Goal: Obtain resource: Download file/media

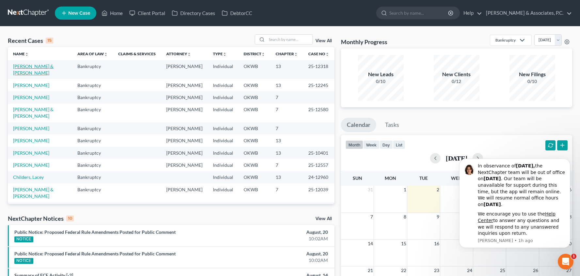
click at [47, 64] on link "[PERSON_NAME] & [PERSON_NAME]" at bounding box center [33, 69] width 41 height 12
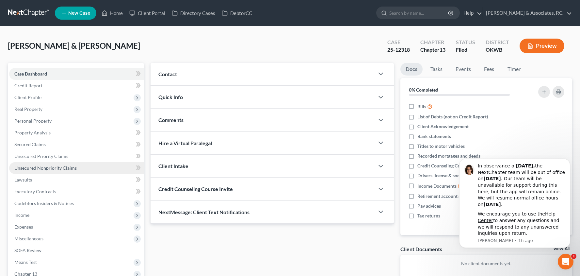
click at [82, 168] on link "Unsecured Nonpriority Claims" at bounding box center [76, 168] width 135 height 12
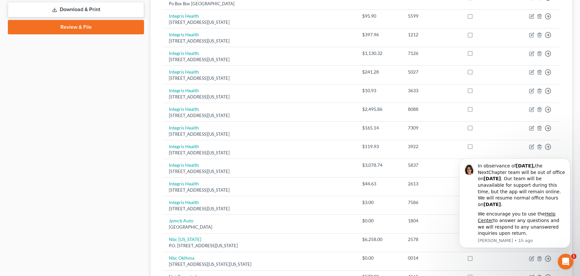
scroll to position [366, 0]
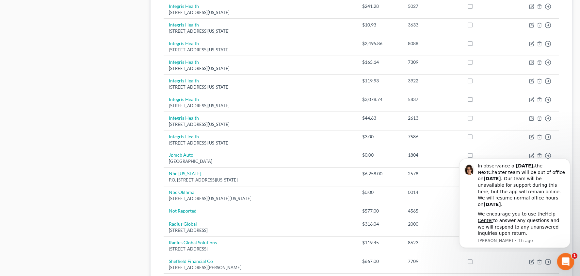
click at [567, 260] on icon "Open Intercom Messenger" at bounding box center [565, 260] width 11 height 11
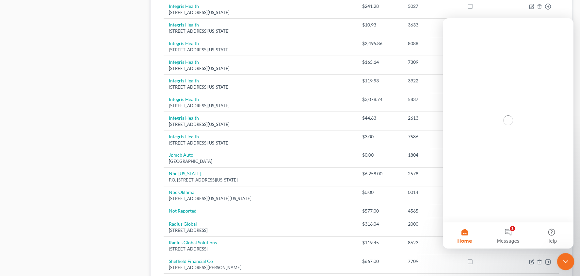
scroll to position [0, 0]
click at [567, 260] on icon "Close Intercom Messenger" at bounding box center [565, 261] width 8 height 8
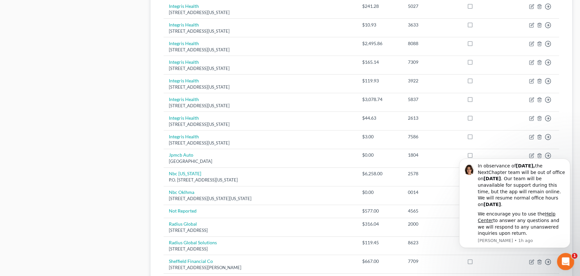
click at [567, 260] on icon "Open Intercom Messenger" at bounding box center [565, 260] width 11 height 11
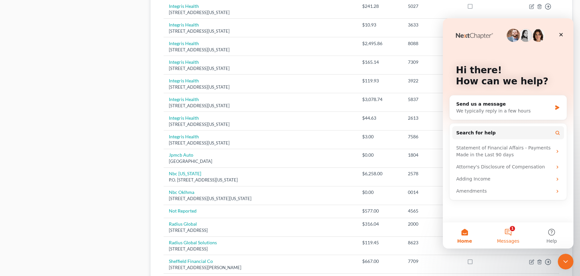
click at [511, 232] on button "1 Messages" at bounding box center [508, 235] width 43 height 26
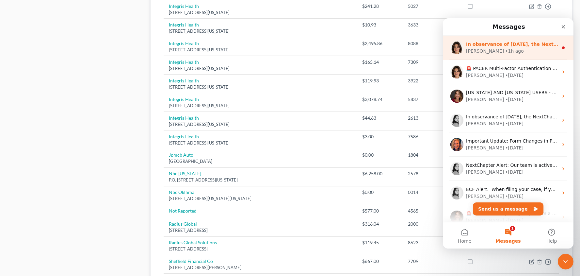
click at [548, 53] on div "[PERSON_NAME] • 1h ago" at bounding box center [512, 51] width 92 height 7
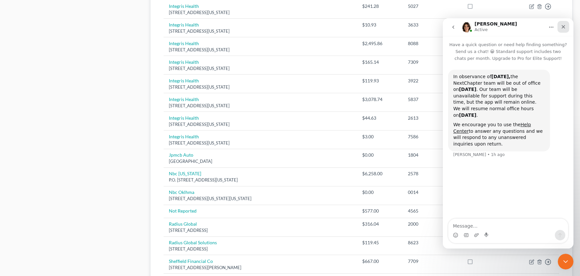
click at [565, 28] on icon "Close" at bounding box center [564, 27] width 4 height 4
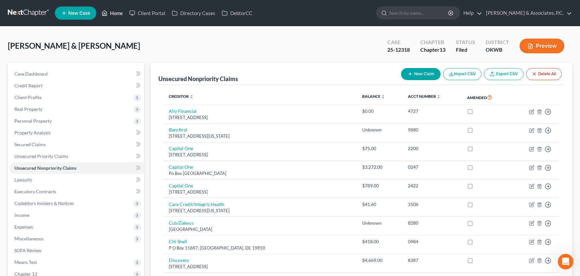
click at [115, 15] on link "Home" at bounding box center [112, 13] width 28 height 12
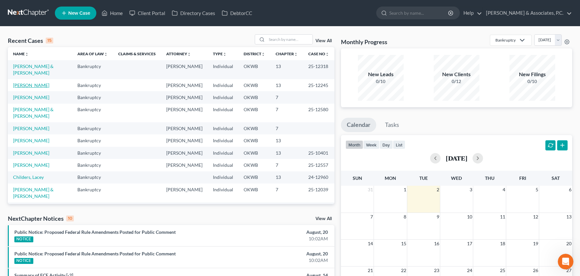
scroll to position [0, 0]
click at [38, 82] on link "[PERSON_NAME]" at bounding box center [31, 85] width 36 height 6
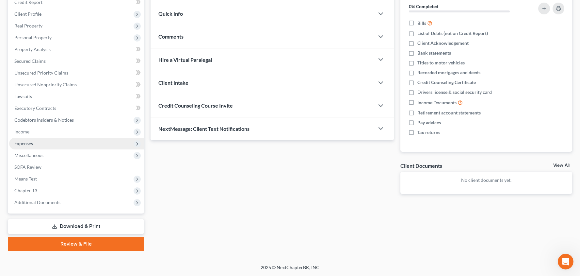
scroll to position [83, 0]
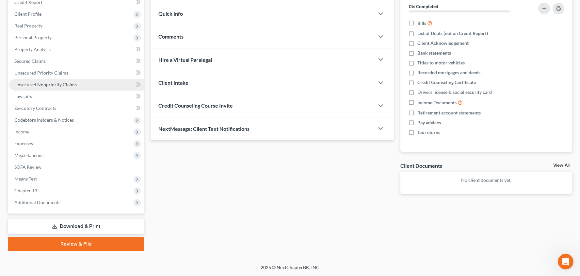
click at [90, 87] on link "Unsecured Nonpriority Claims" at bounding box center [76, 85] width 135 height 12
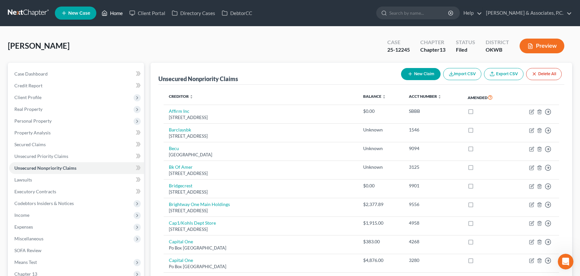
click at [115, 16] on link "Home" at bounding box center [112, 13] width 28 height 12
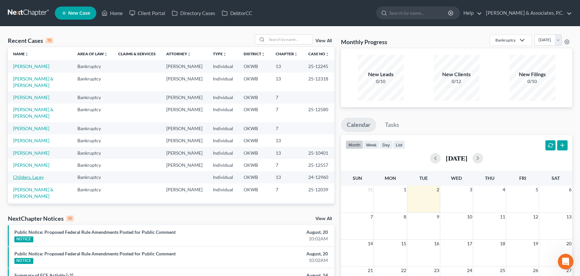
click at [29, 174] on link "Childers, Lacey" at bounding box center [28, 177] width 31 height 6
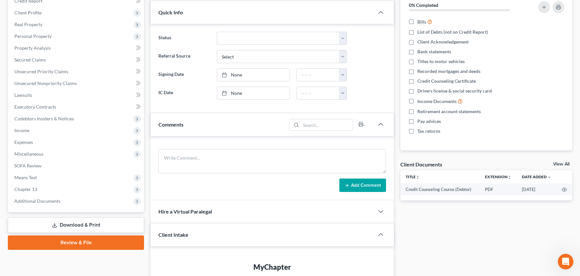
scroll to position [168, 0]
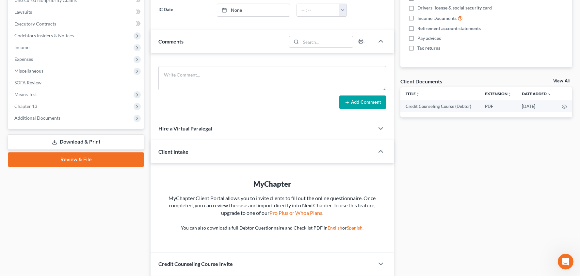
click at [83, 142] on link "Download & Print" at bounding box center [76, 141] width 136 height 15
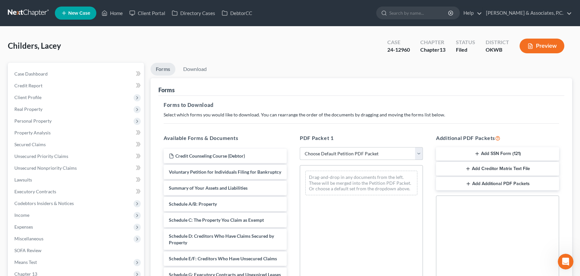
select select "2"
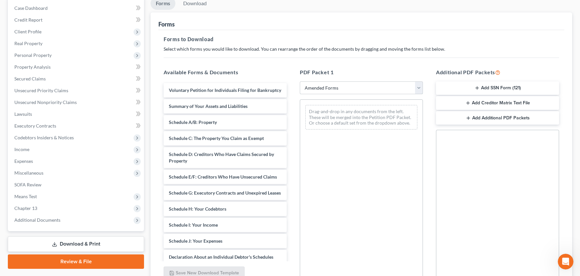
scroll to position [84, 0]
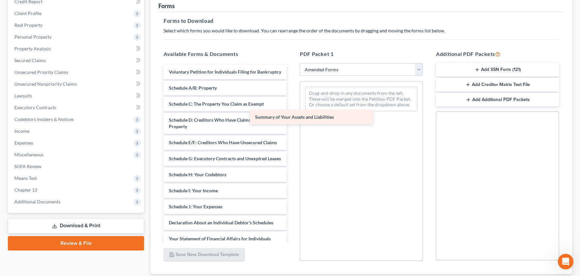
drag, startPoint x: 232, startPoint y: 88, endPoint x: 382, endPoint y: 134, distance: 156.8
click at [292, 134] on div "Summary of Your Assets and Liabilities Voluntary Petition for Individuals Filin…" at bounding box center [226, 210] width 134 height 290
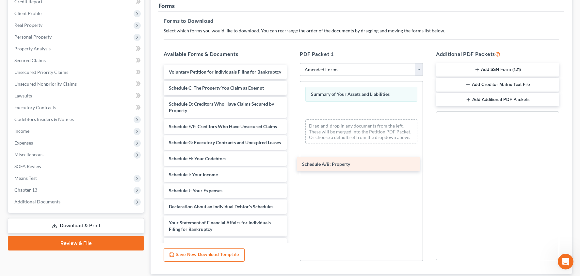
drag, startPoint x: 224, startPoint y: 86, endPoint x: 357, endPoint y: 161, distance: 152.5
click at [292, 161] on div "Schedule A/B: Property Voluntary Petition for Individuals Filing for Bankruptcy…" at bounding box center [226, 202] width 134 height 274
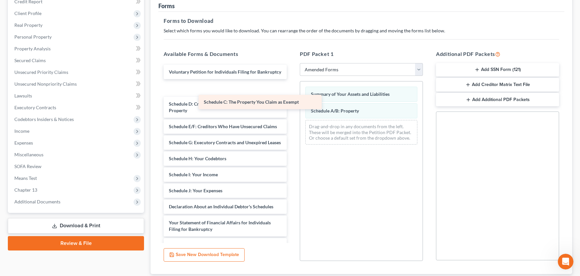
drag, startPoint x: 239, startPoint y: 88, endPoint x: 352, endPoint y: 133, distance: 122.5
click at [292, 133] on div "Schedule C: The Property You Claim as Exempt Voluntary Petition for Individuals…" at bounding box center [226, 202] width 134 height 274
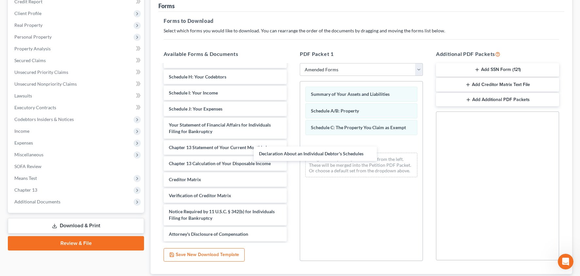
scroll to position [66, 0]
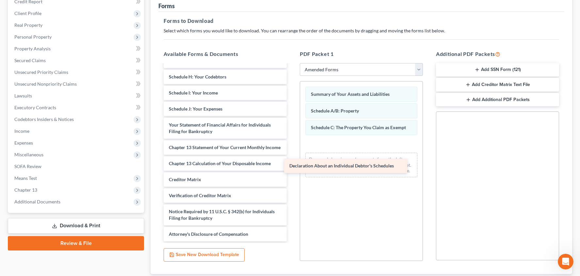
drag, startPoint x: 237, startPoint y: 109, endPoint x: 357, endPoint y: 164, distance: 132.8
click at [292, 164] on div "Declaration About an Individual Debtor's Schedules Voluntary Petition for Indiv…" at bounding box center [226, 120] width 134 height 242
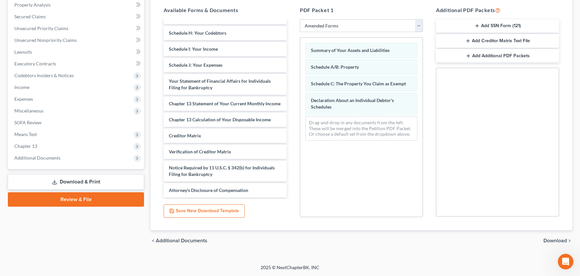
click at [553, 239] on span "Download" at bounding box center [556, 240] width 24 height 5
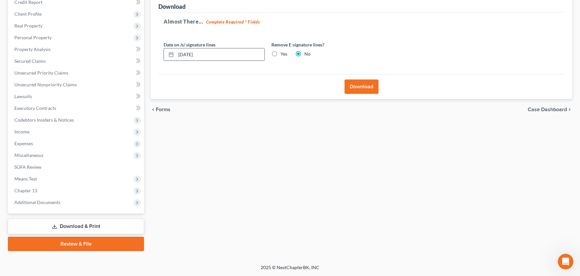
click at [191, 54] on input "[DATE]" at bounding box center [220, 54] width 89 height 12
click at [188, 55] on input "[DATE]" at bounding box center [220, 54] width 89 height 12
click at [361, 84] on button "Download" at bounding box center [362, 86] width 34 height 14
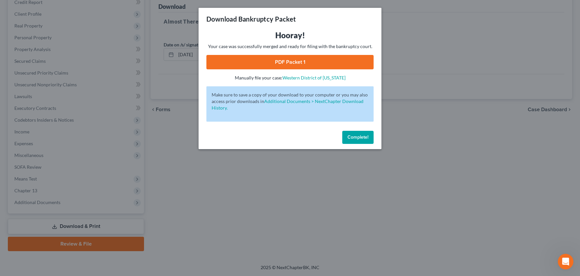
click at [292, 66] on link "PDF Packet 1" at bounding box center [290, 62] width 167 height 14
click at [361, 135] on span "Complete!" at bounding box center [358, 137] width 21 height 6
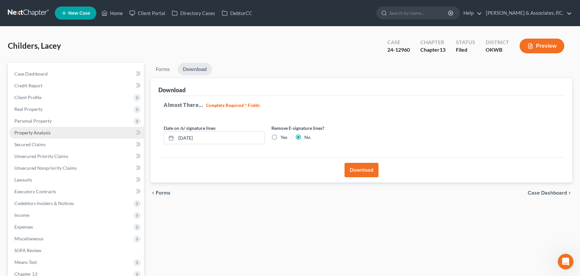
scroll to position [0, 0]
click at [83, 134] on link "Property Analysis" at bounding box center [76, 133] width 135 height 12
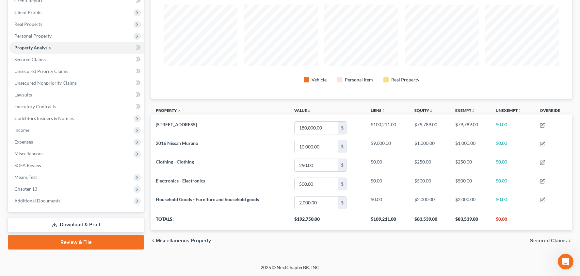
scroll to position [85, 0]
click at [86, 35] on span "Personal Property" at bounding box center [76, 36] width 135 height 12
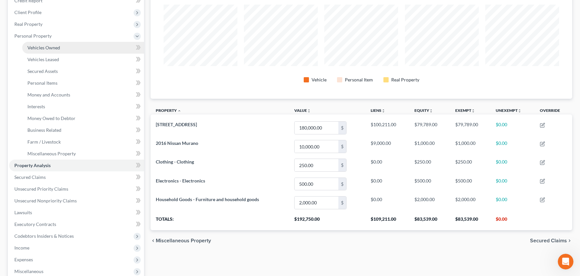
click at [82, 50] on link "Vehicles Owned" at bounding box center [83, 48] width 122 height 12
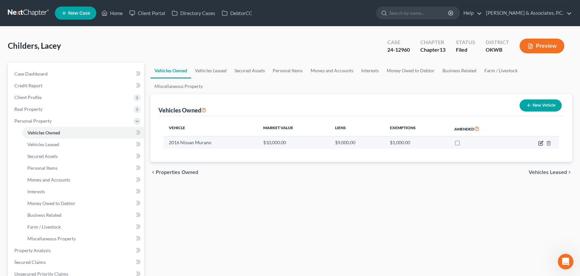
click at [542, 143] on icon "button" at bounding box center [541, 142] width 3 height 3
select select "0"
select select "10"
select select "2"
select select "0"
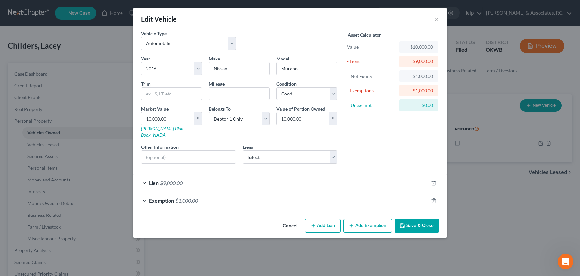
click at [225, 193] on div "Exemption $1,000.00" at bounding box center [280, 200] width 295 height 17
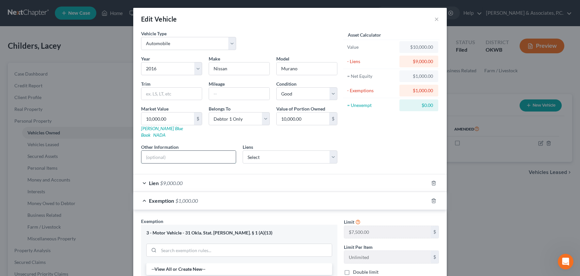
click at [206, 154] on input "text" at bounding box center [189, 157] width 94 height 12
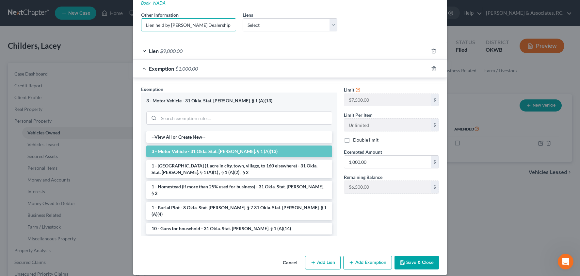
scroll to position [131, 0]
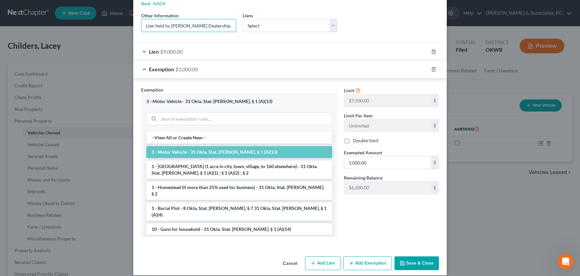
type input "Lien held by [PERSON_NAME] Dealership for $9,000"
click at [409, 256] on button "Save & Close" at bounding box center [417, 263] width 44 height 14
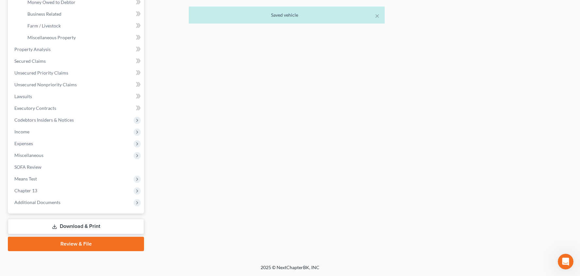
click at [82, 228] on link "Download & Print" at bounding box center [76, 226] width 136 height 15
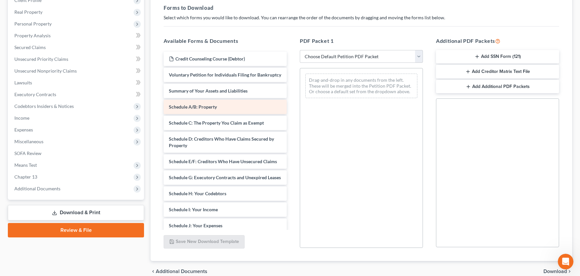
scroll to position [99, 0]
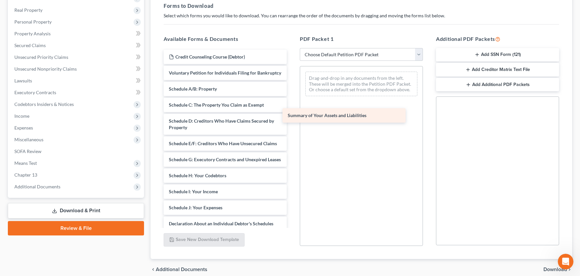
drag, startPoint x: 227, startPoint y: 86, endPoint x: 349, endPoint y: 113, distance: 125.9
click at [292, 113] on div "Summary of Your Assets and Liabilities Credit Counseling Course (Debtor) Volunt…" at bounding box center [226, 203] width 134 height 306
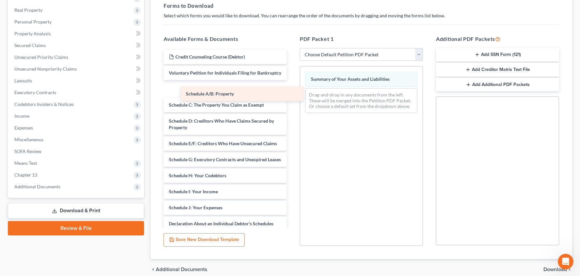
drag, startPoint x: 245, startPoint y: 88, endPoint x: 406, endPoint y: 134, distance: 166.8
click at [292, 134] on div "Schedule A/B: Property Credit Counseling Course (Debtor) Voluntary Petition for…" at bounding box center [226, 203] width 134 height 306
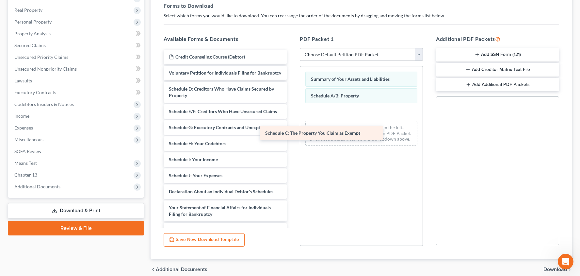
drag, startPoint x: 266, startPoint y: 90, endPoint x: 367, endPoint y: 136, distance: 111.0
click at [292, 136] on div "Schedule C: The Property You Claim as Exempt Credit Counseling Course (Debtor) …" at bounding box center [226, 187] width 134 height 274
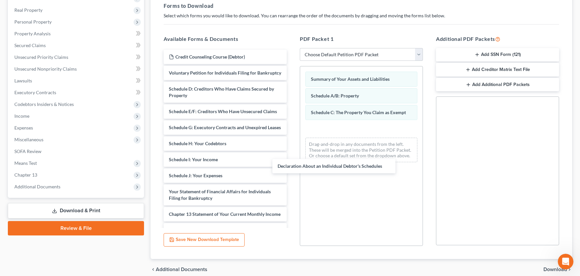
click at [292, 168] on div "Declaration About an Individual Debtor's Schedules Credit Counseling Course (De…" at bounding box center [226, 179] width 134 height 258
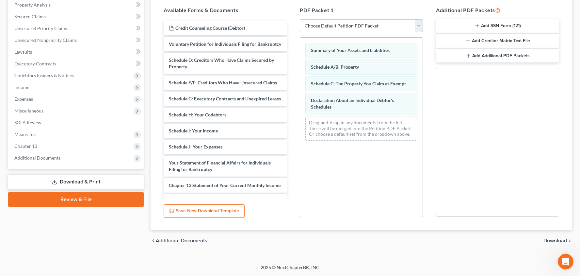
click at [560, 240] on span "Download" at bounding box center [556, 240] width 24 height 5
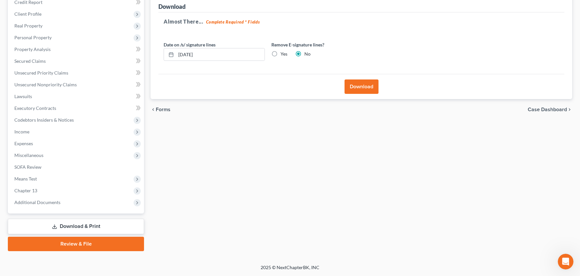
scroll to position [83, 0]
click at [358, 85] on button "Download" at bounding box center [362, 86] width 34 height 14
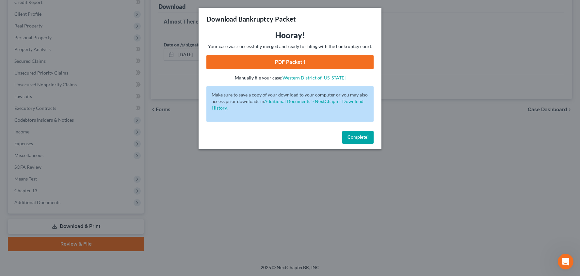
click at [299, 60] on link "PDF Packet 1" at bounding box center [290, 62] width 167 height 14
click at [361, 134] on button "Complete!" at bounding box center [358, 137] width 31 height 13
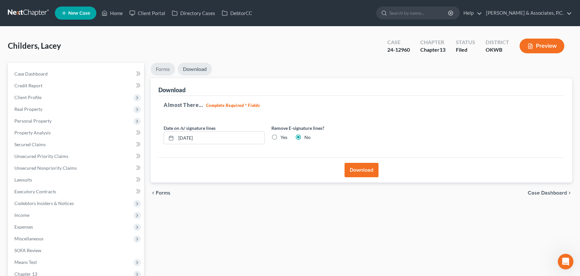
scroll to position [0, 0]
click at [165, 68] on link "Forms" at bounding box center [163, 69] width 25 height 13
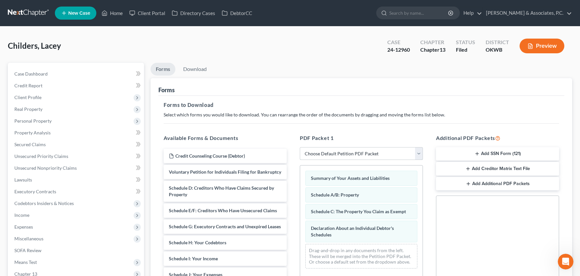
select select "2"
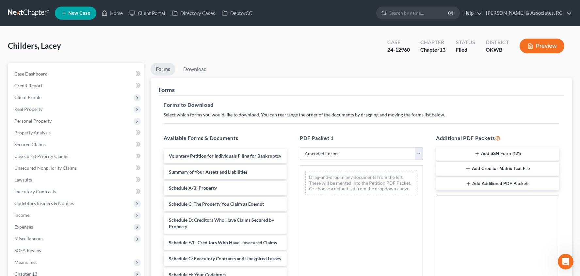
scroll to position [128, 0]
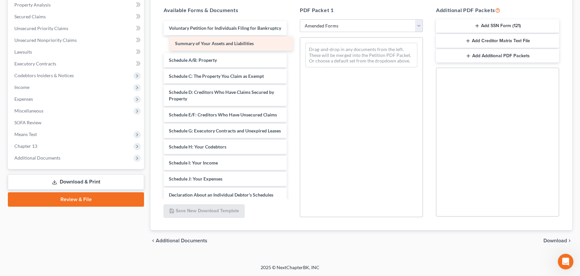
drag, startPoint x: 210, startPoint y: 44, endPoint x: 353, endPoint y: 61, distance: 143.5
click at [292, 61] on div "Summary of Your Assets and Liabilities Voluntary Petition for Individuals Filin…" at bounding box center [226, 174] width 134 height 306
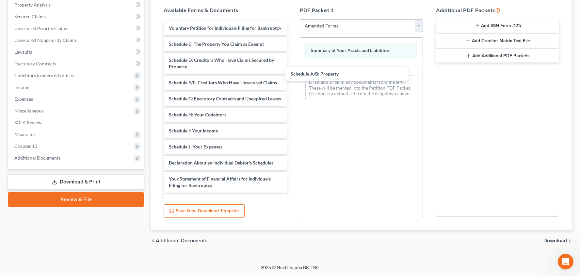
click at [292, 74] on div "Schedule A/B: Property Voluntary Petition for Individuals Filing for Bankruptcy…" at bounding box center [226, 158] width 134 height 274
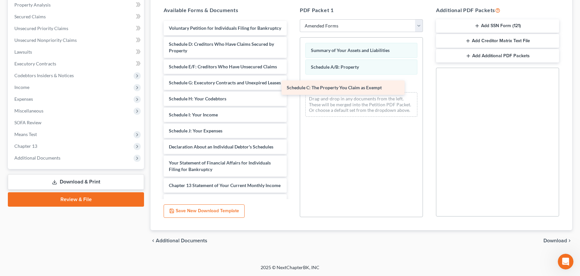
drag, startPoint x: 229, startPoint y: 45, endPoint x: 347, endPoint y: 89, distance: 125.9
click at [292, 89] on div "Schedule C: The Property You Claim as Exempt Voluntary Petition for Individuals…" at bounding box center [226, 150] width 134 height 258
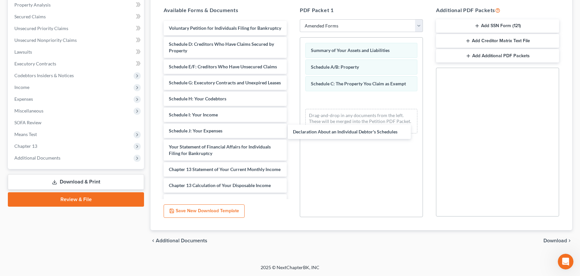
click at [292, 130] on div "Declaration About an Individual Debtor's Schedules Voluntary Petition for Indiv…" at bounding box center [226, 142] width 134 height 242
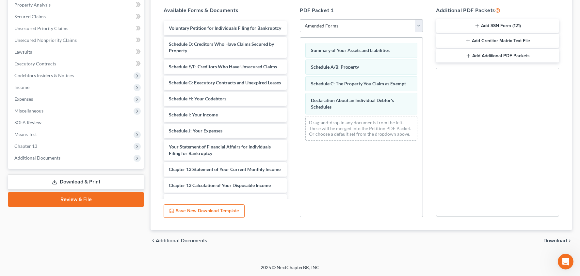
click at [556, 241] on span "Download" at bounding box center [556, 240] width 24 height 5
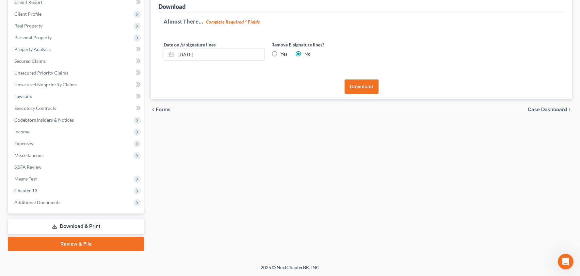
scroll to position [83, 0]
drag, startPoint x: 358, startPoint y: 94, endPoint x: 357, endPoint y: 90, distance: 5.0
click at [358, 93] on div "Download" at bounding box center [362, 86] width 406 height 25
click at [357, 90] on button "Download" at bounding box center [362, 86] width 34 height 14
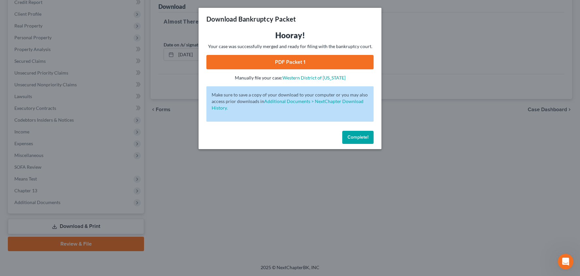
click at [306, 62] on link "PDF Packet 1" at bounding box center [290, 62] width 167 height 14
click at [352, 135] on span "Complete!" at bounding box center [358, 137] width 21 height 6
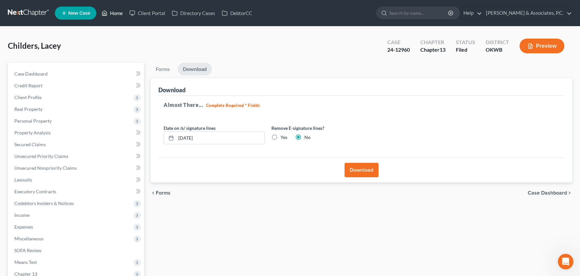
scroll to position [0, 0]
click at [121, 12] on link "Home" at bounding box center [112, 13] width 28 height 12
